Goal: Task Accomplishment & Management: Manage account settings

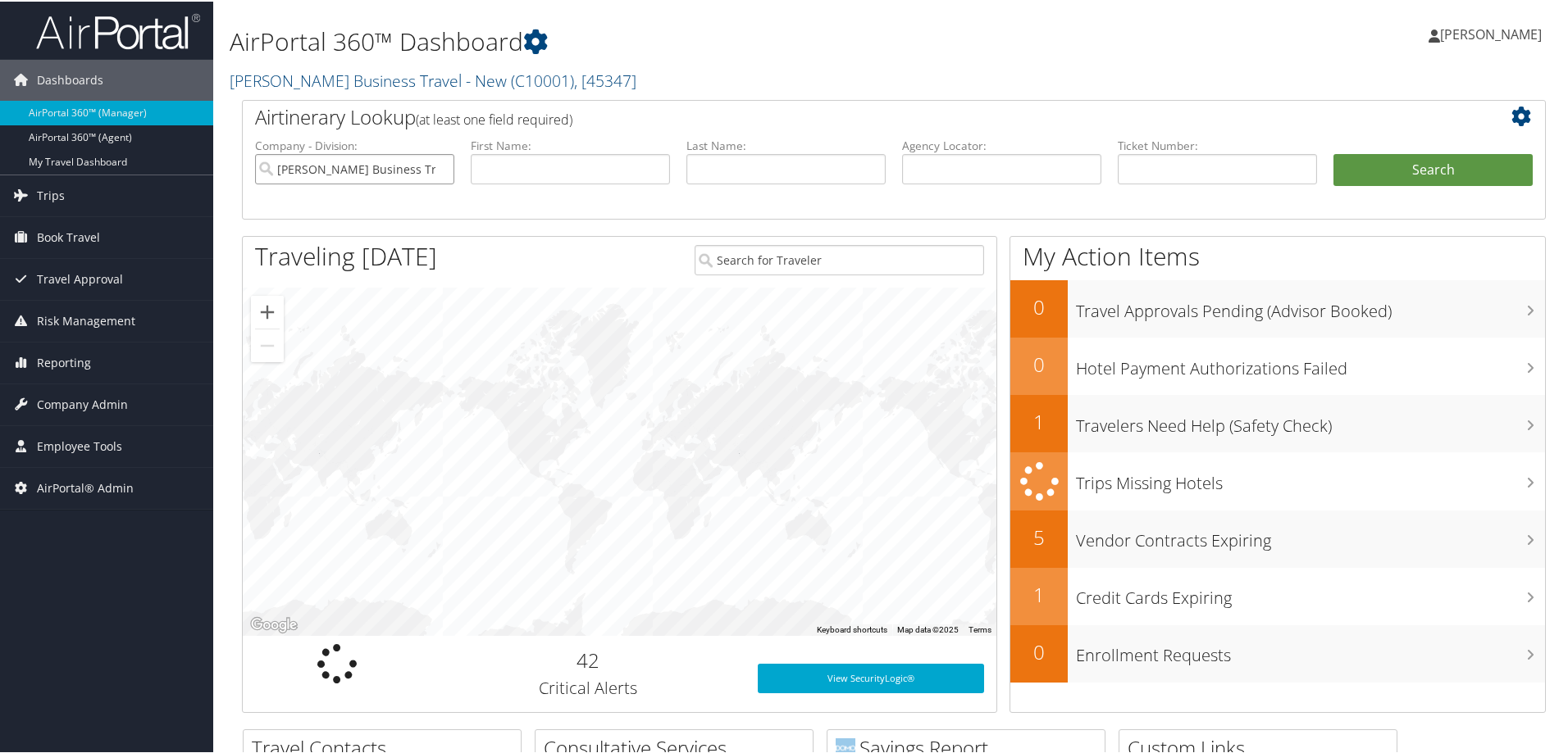
click at [440, 170] on input "[PERSON_NAME] Business Travel - New" at bounding box center [354, 168] width 199 height 31
click at [1006, 168] on input "text" at bounding box center [1001, 168] width 199 height 31
paste input "DXEFHA"
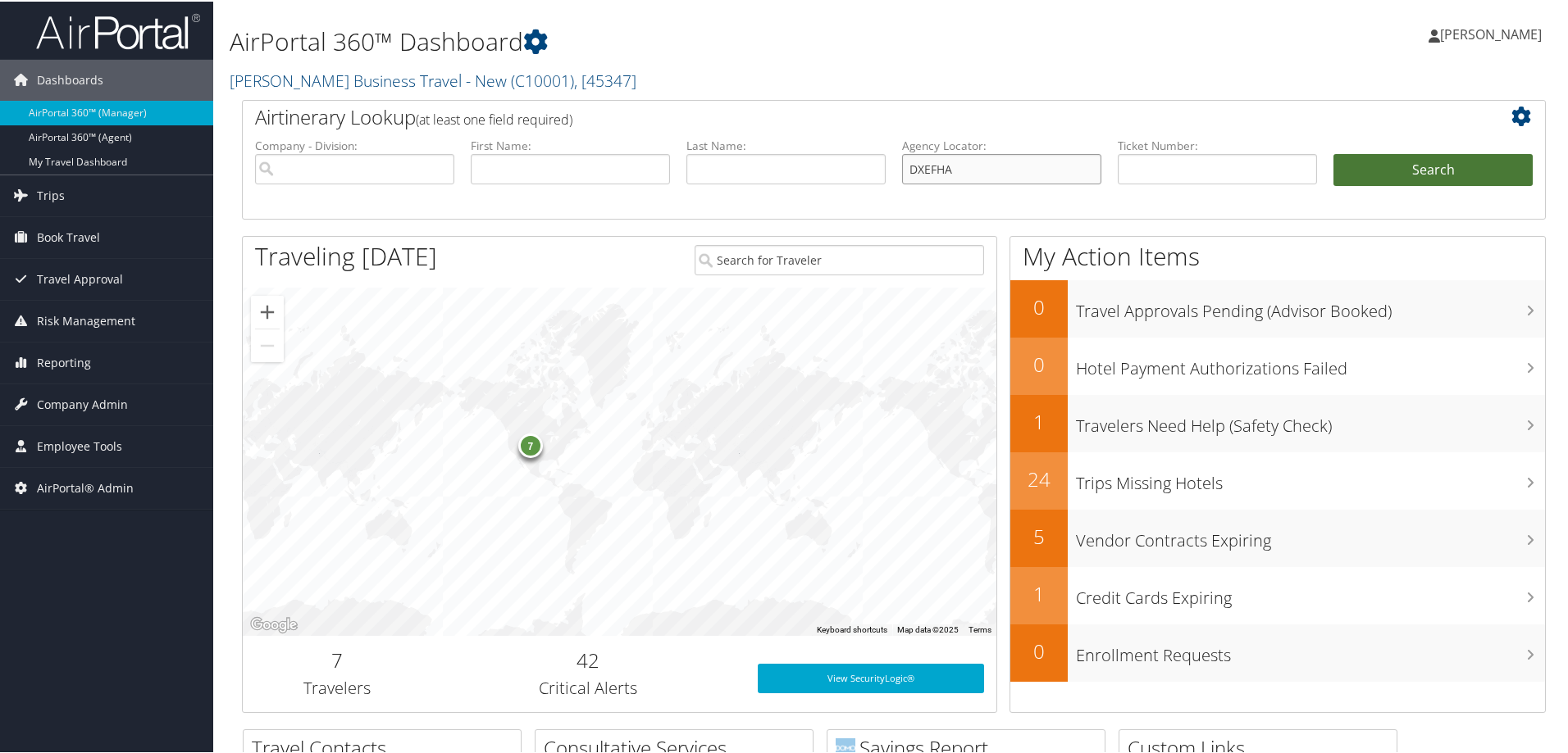
type input "DXEFHA"
click at [1425, 168] on button "Search" at bounding box center [1433, 169] width 199 height 33
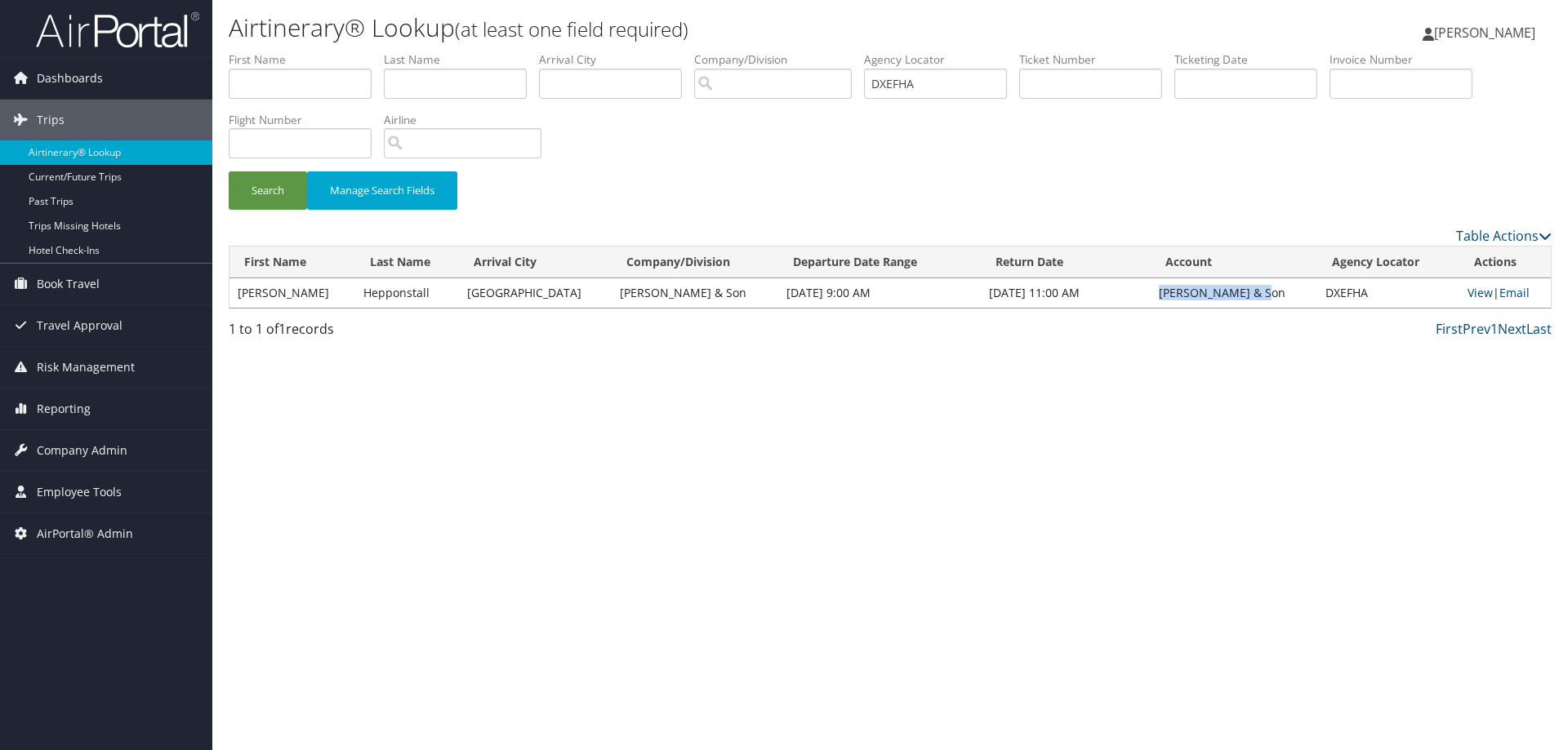
drag, startPoint x: 1148, startPoint y: 293, endPoint x: 1267, endPoint y: 295, distance: 119.0
click at [1267, 295] on td "CH Guenther & Son" at bounding box center [1233, 293] width 167 height 30
click at [7, 675] on div "Dashboards AirPortal 360™ (Manager) AirPortal 360™ (Agent) My Travel Dashboard …" at bounding box center [784, 375] width 1568 height 750
click at [81, 449] on span "Company Admin" at bounding box center [82, 451] width 91 height 41
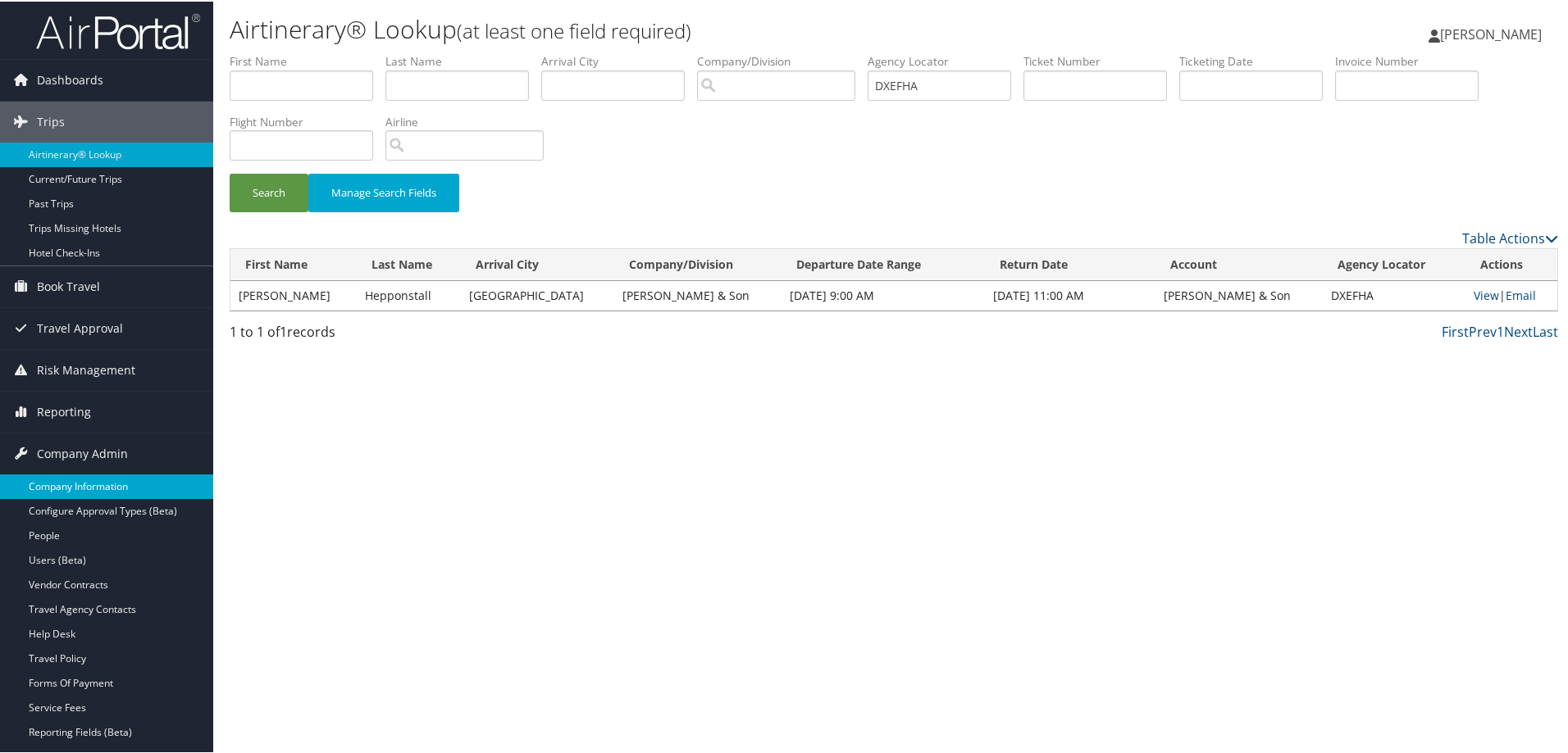
click at [82, 482] on link "Company Information" at bounding box center [106, 485] width 213 height 25
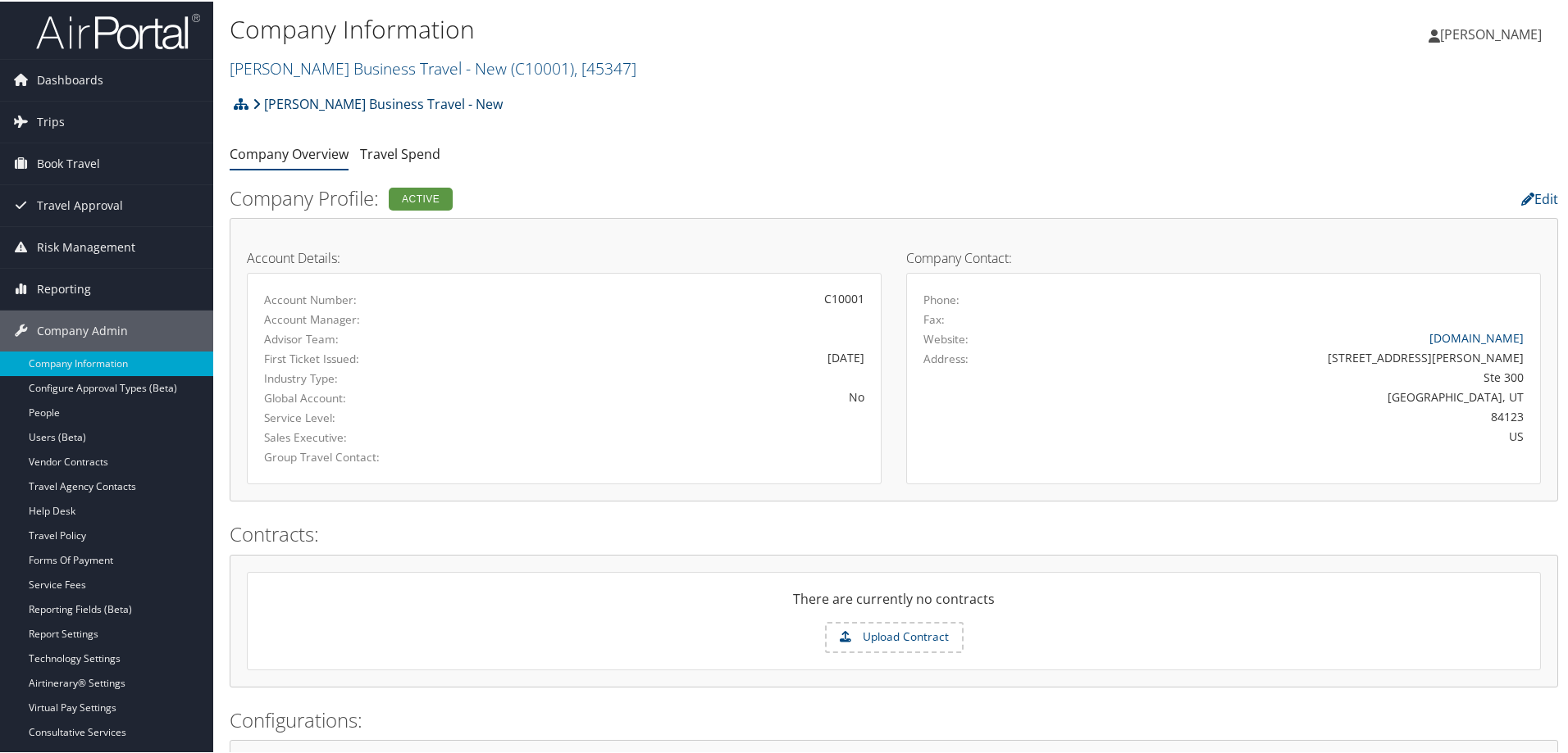
click at [339, 101] on link "[PERSON_NAME] Business Travel - New" at bounding box center [378, 102] width 250 height 33
click at [338, 67] on link "Christopherson Business Travel - New ( C10001 ) , [ 45347 ]" at bounding box center [433, 66] width 407 height 22
click at [342, 66] on link "[PERSON_NAME] Business Travel - New ( C10001 ) , [ 45347 ]" at bounding box center [433, 66] width 407 height 22
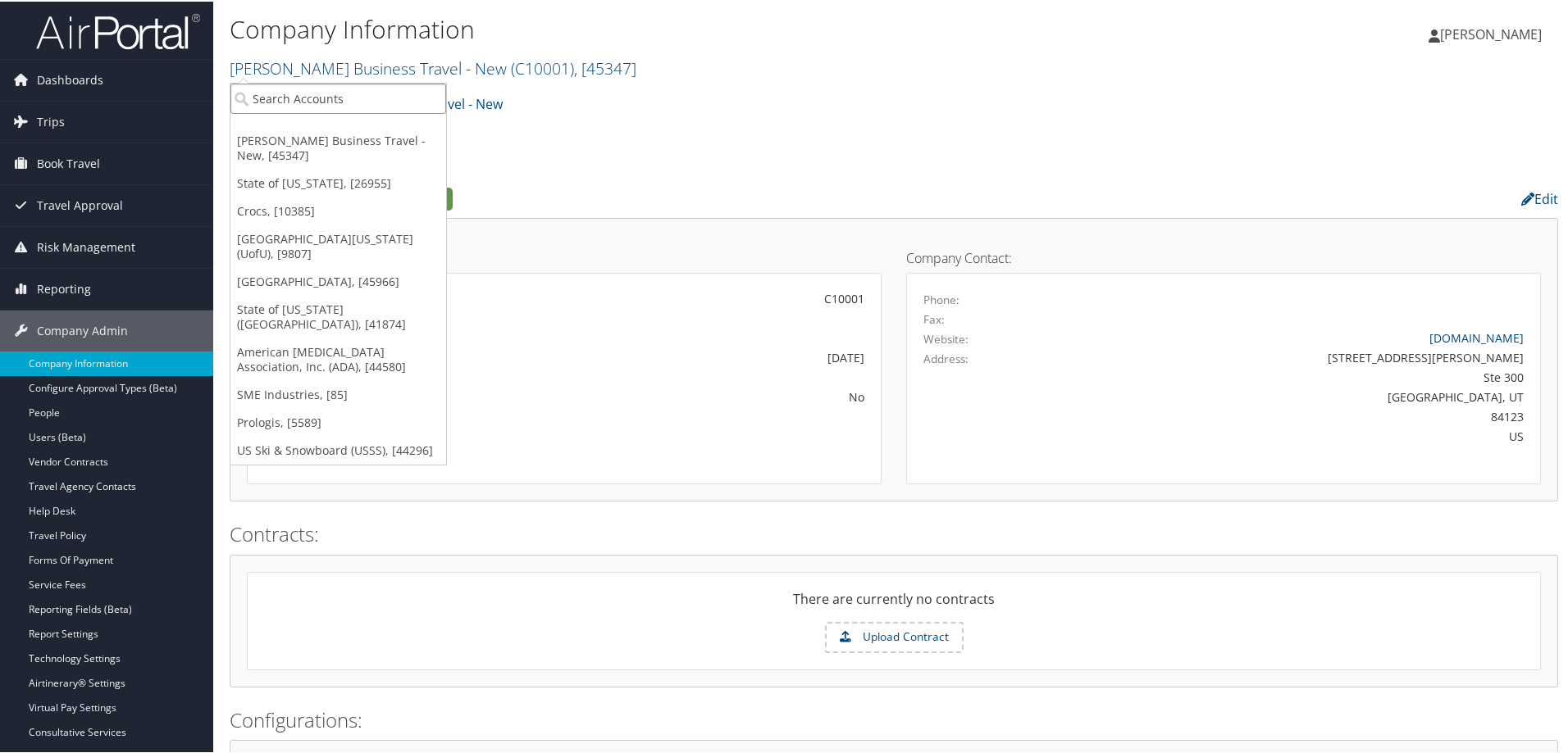
click at [332, 101] on input "search" at bounding box center [337, 97] width 215 height 31
type input "c"
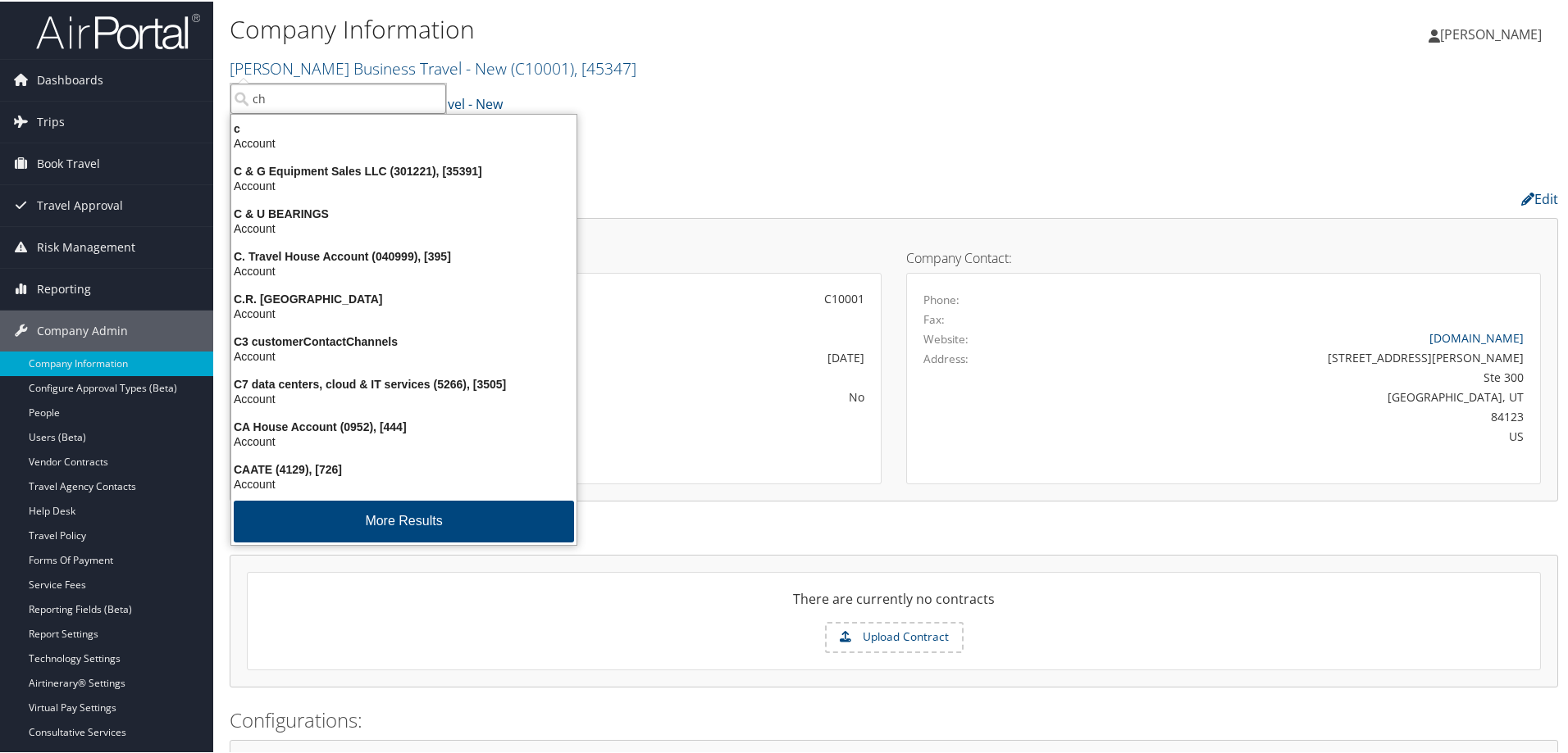
type input "ch"
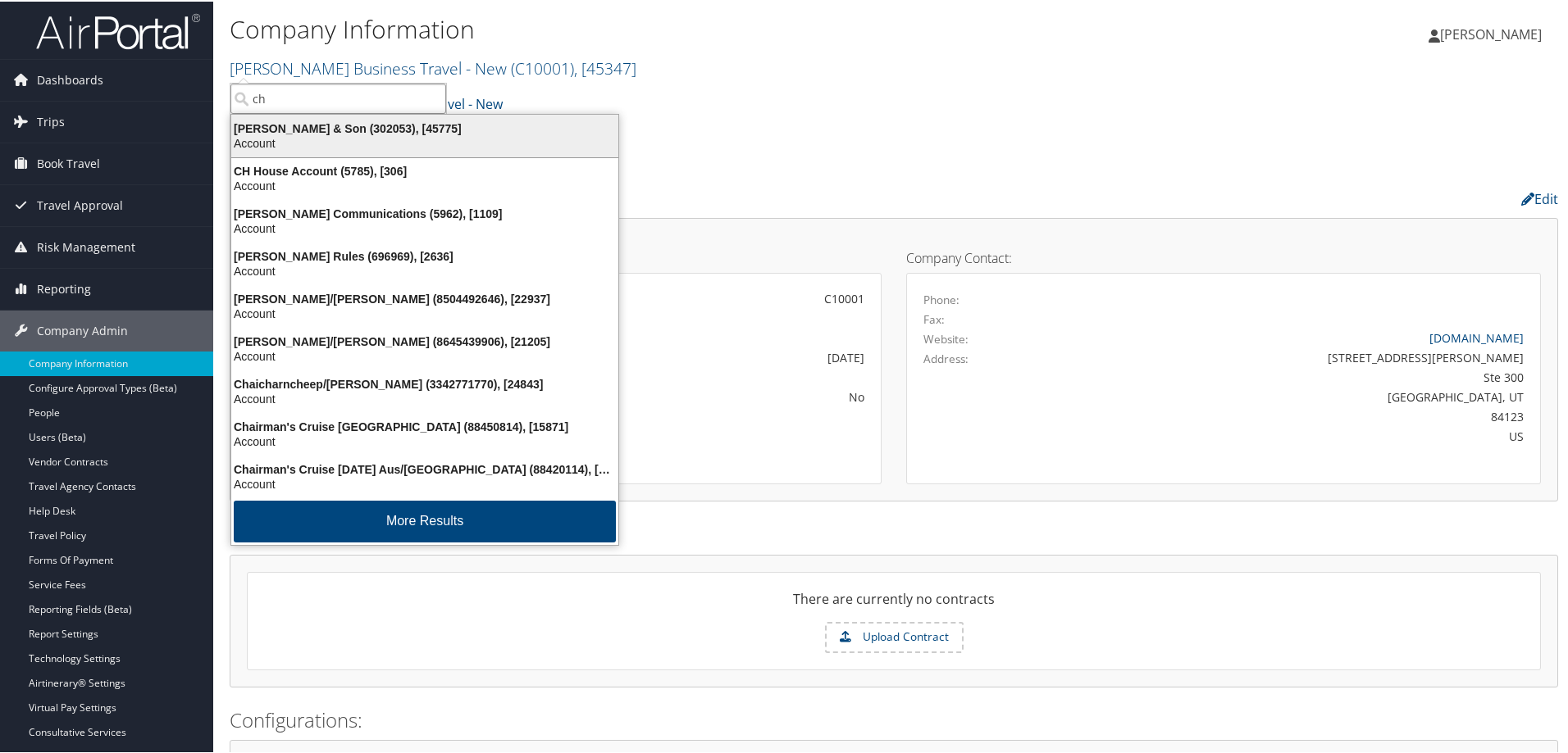
click at [329, 133] on div "CH Guenther & Son (302053), [45775]" at bounding box center [425, 127] width 407 height 15
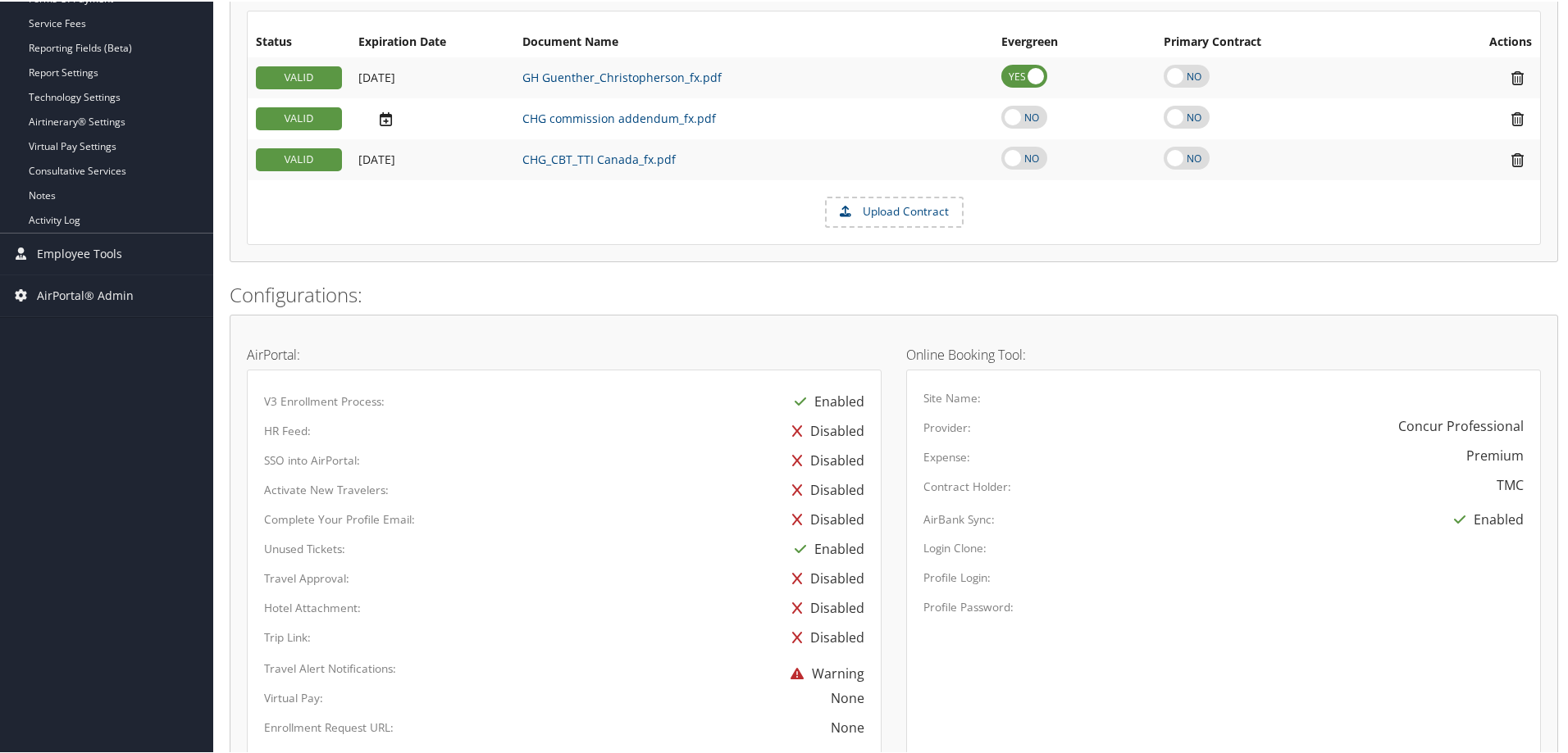
scroll to position [152, 0]
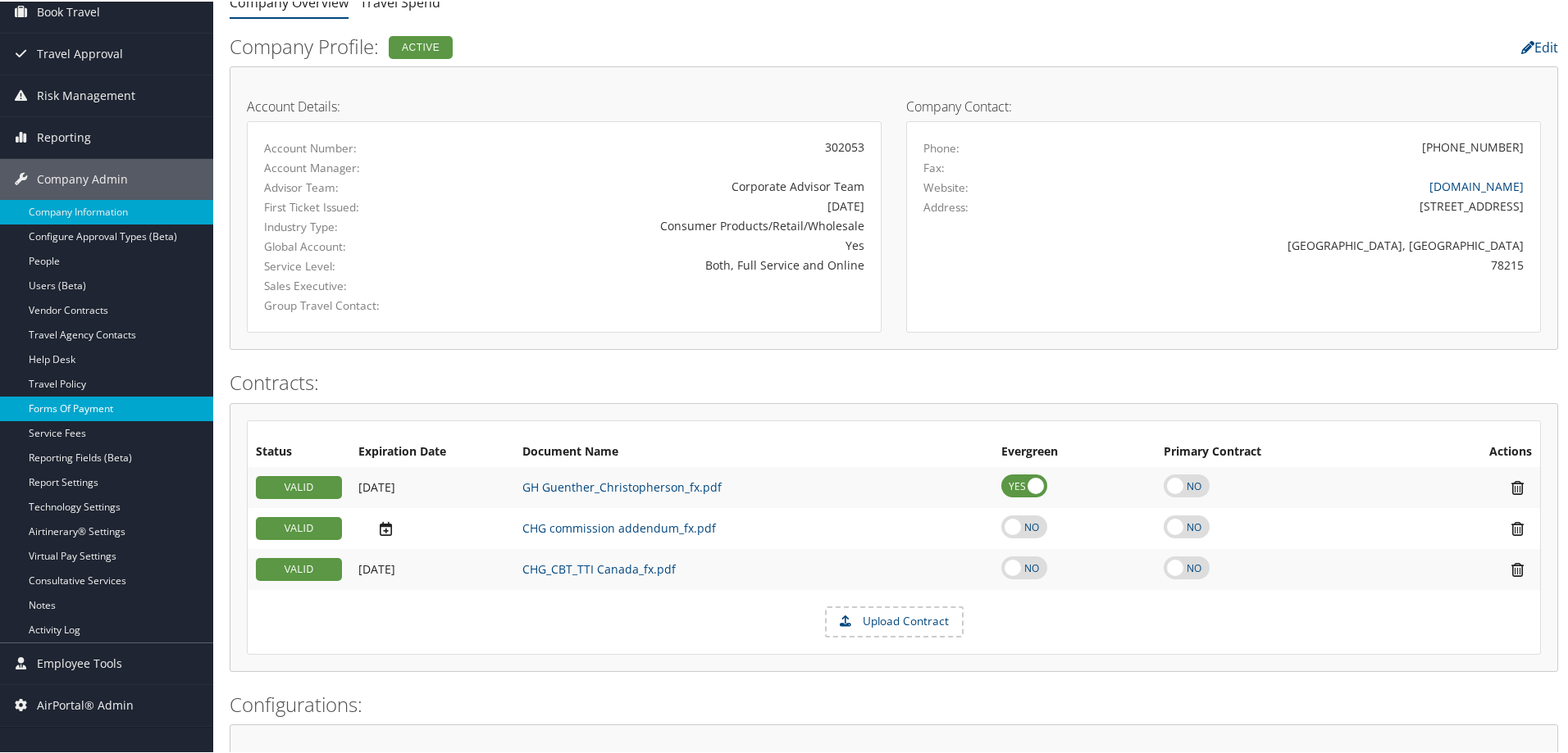
click at [99, 402] on link "Forms Of Payment" at bounding box center [106, 407] width 213 height 25
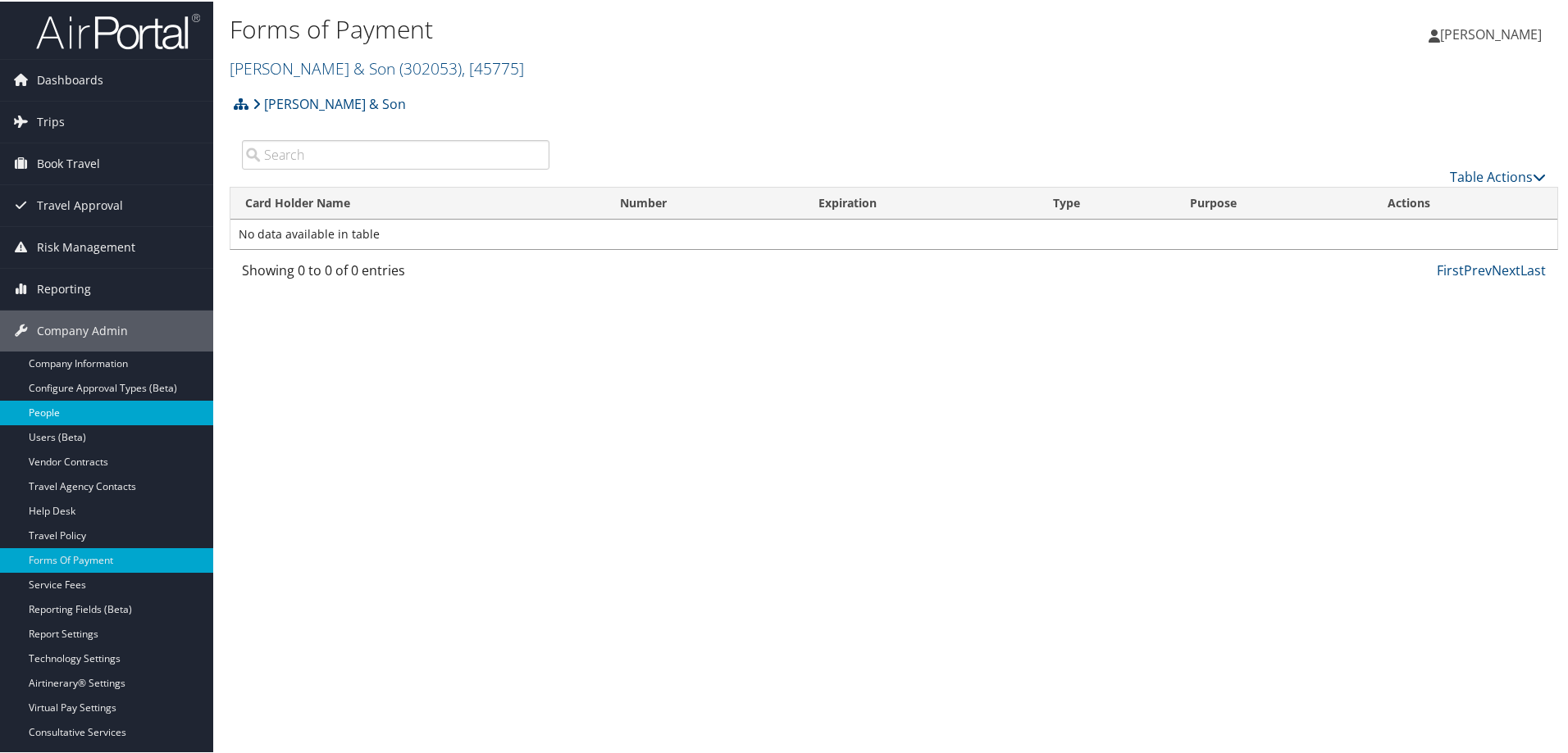
click at [56, 407] on link "People" at bounding box center [106, 411] width 213 height 25
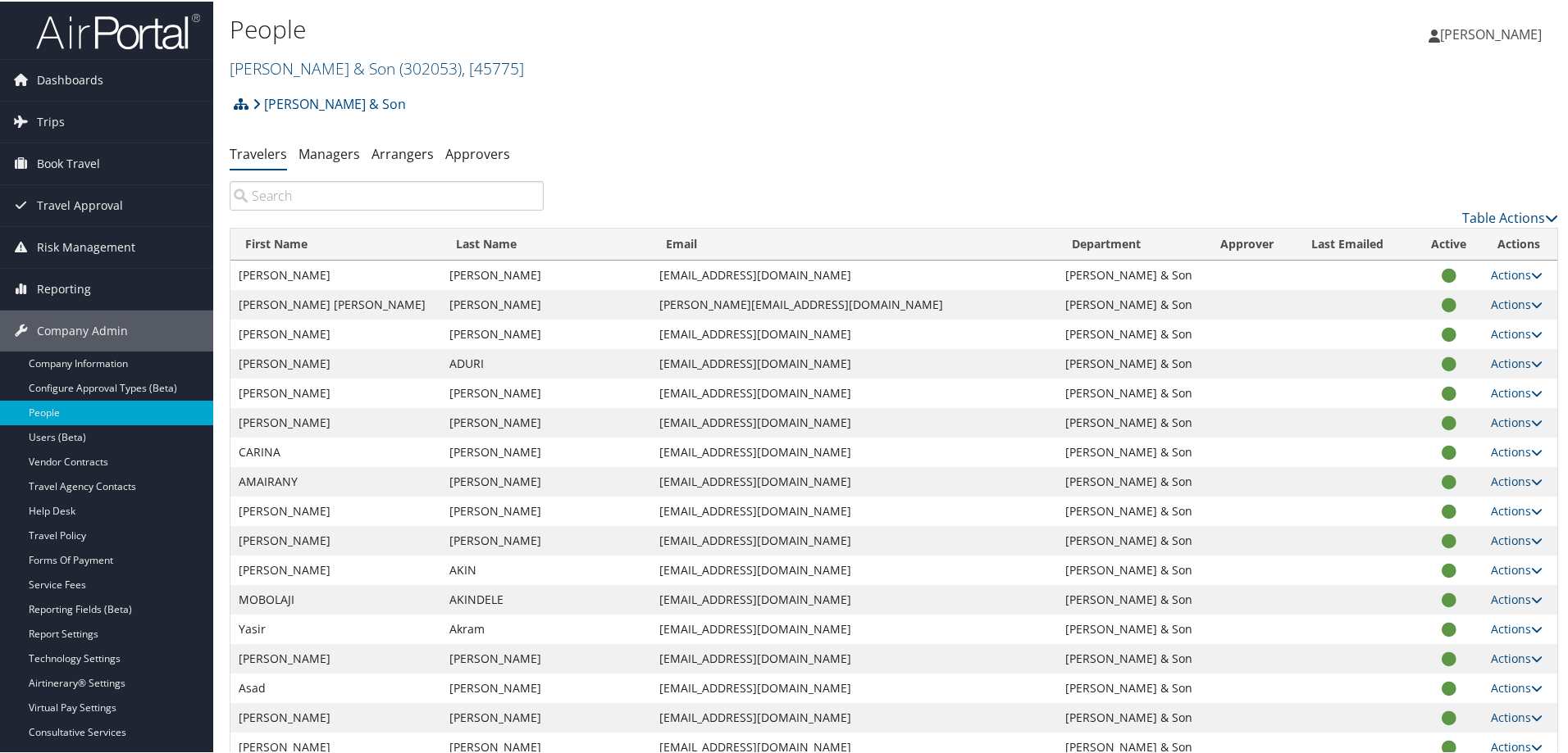
paste input "HEPPONSTALL"
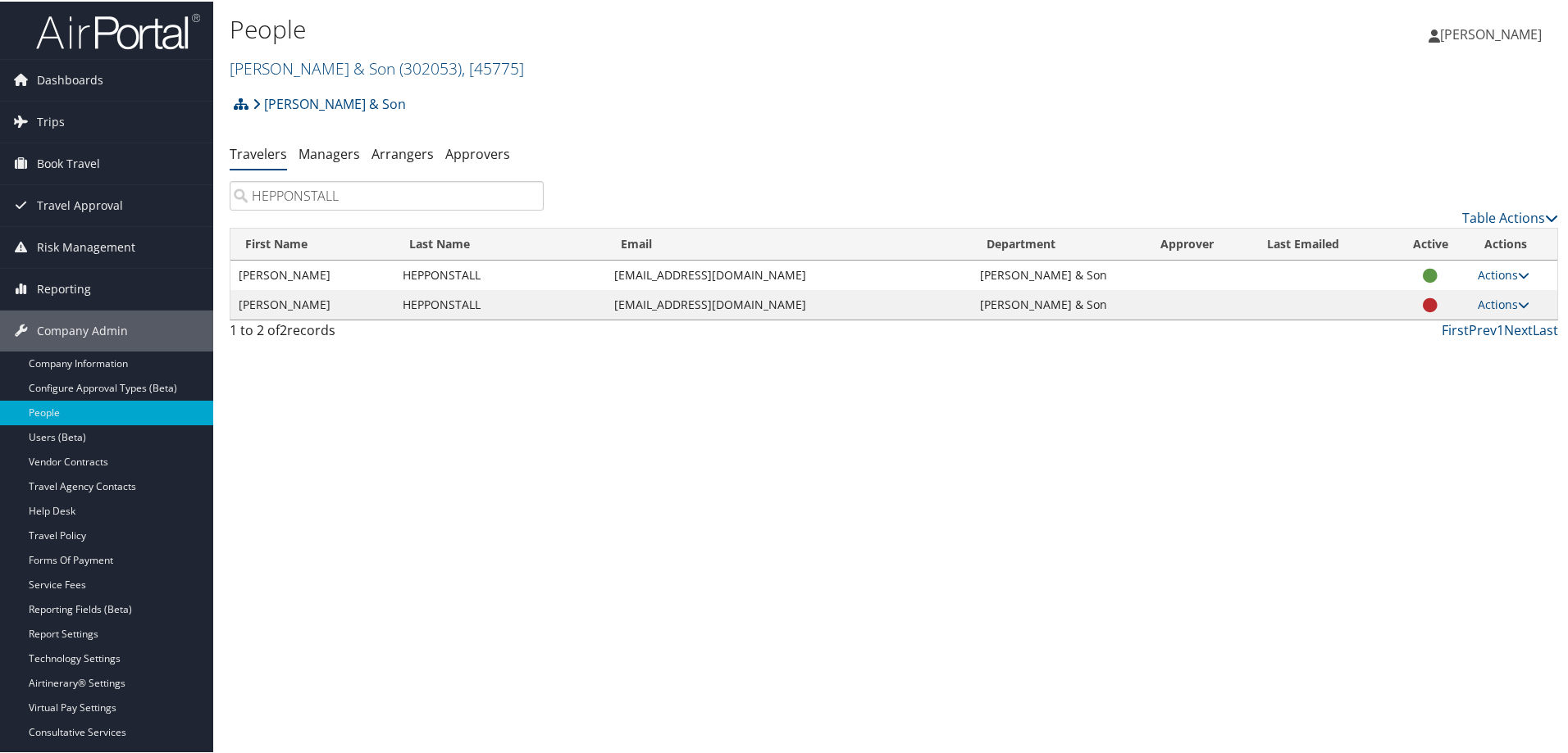
type input "HEPPONSTALL"
click at [663, 275] on td "[EMAIL_ADDRESS][DOMAIN_NAME]" at bounding box center [789, 274] width 365 height 30
click at [665, 274] on td "[EMAIL_ADDRESS][DOMAIN_NAME]" at bounding box center [789, 274] width 365 height 30
click at [650, 276] on td "[EMAIL_ADDRESS][DOMAIN_NAME]" at bounding box center [789, 274] width 365 height 30
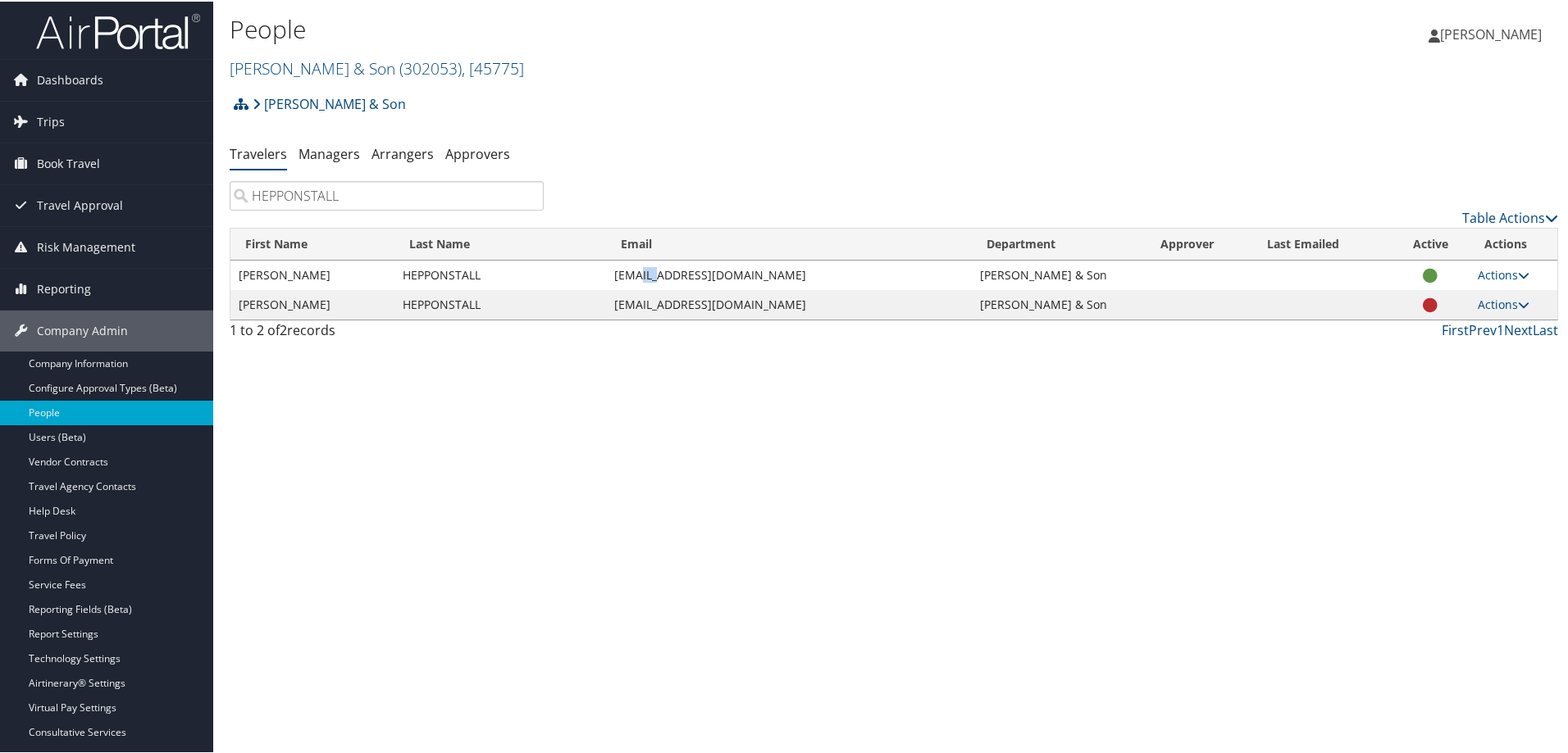
click at [650, 276] on td "[EMAIL_ADDRESS][DOMAIN_NAME]" at bounding box center [789, 274] width 365 height 30
copy td "[EMAIL_ADDRESS][DOMAIN_NAME]"
drag, startPoint x: 1380, startPoint y: 644, endPoint x: 951, endPoint y: 284, distance: 560.0
click at [1378, 644] on div "People [PERSON_NAME] & Son ( 302053 ) , [ 45775 ] [PERSON_NAME] & Son [PERSON_N…" at bounding box center [894, 376] width 1362 height 753
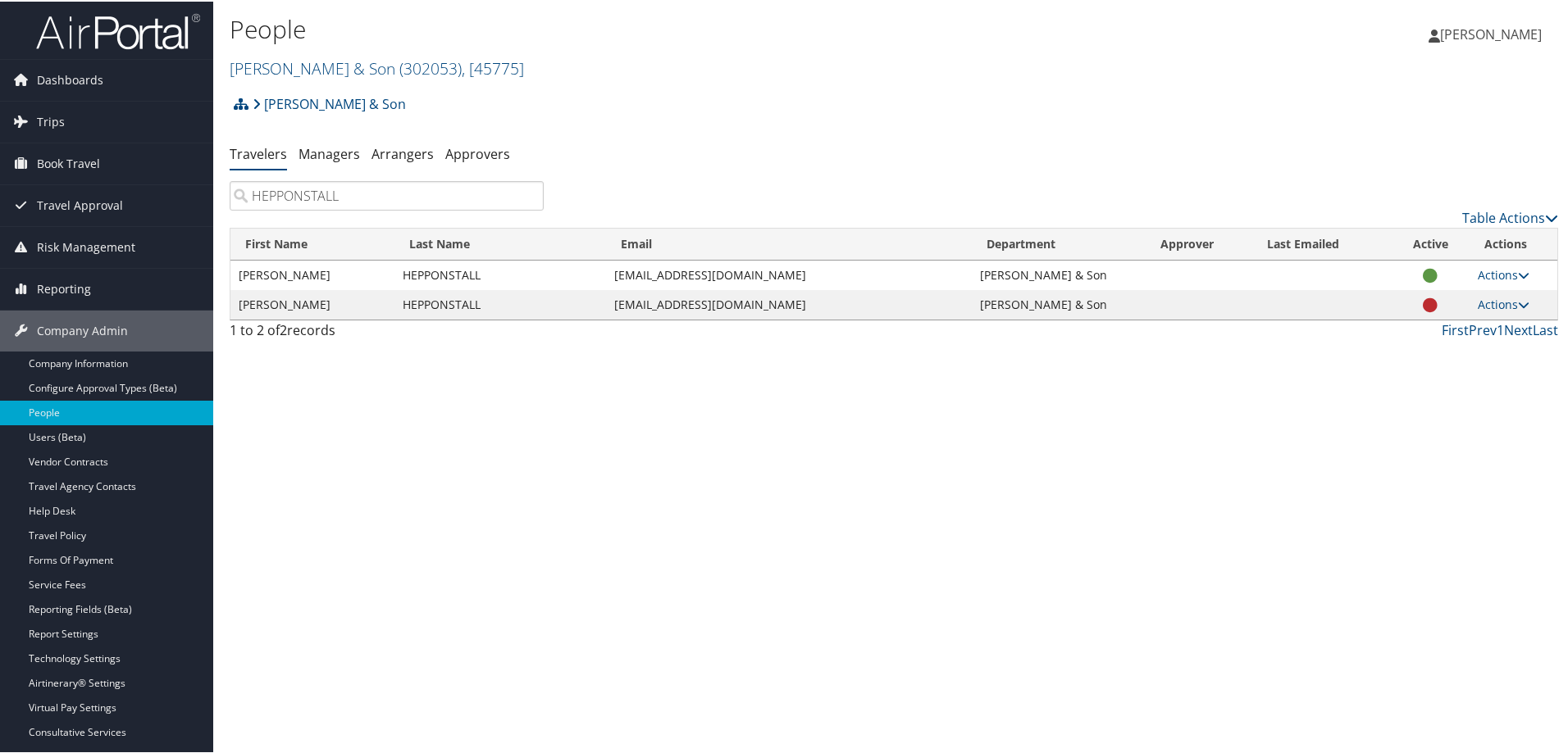
click at [450, 272] on td "HEPPONSTALL" at bounding box center [499, 274] width 211 height 30
click at [451, 274] on td "HEPPONSTALL" at bounding box center [499, 274] width 211 height 30
copy td "HEPPONSTALL"
drag, startPoint x: 325, startPoint y: 642, endPoint x: 442, endPoint y: 412, distance: 258.0
click at [333, 630] on div "People [PERSON_NAME] & Son ( 302053 ) , [ 45775 ] [PERSON_NAME] & Son [PERSON_N…" at bounding box center [894, 376] width 1362 height 753
